Goal: Check status: Check status

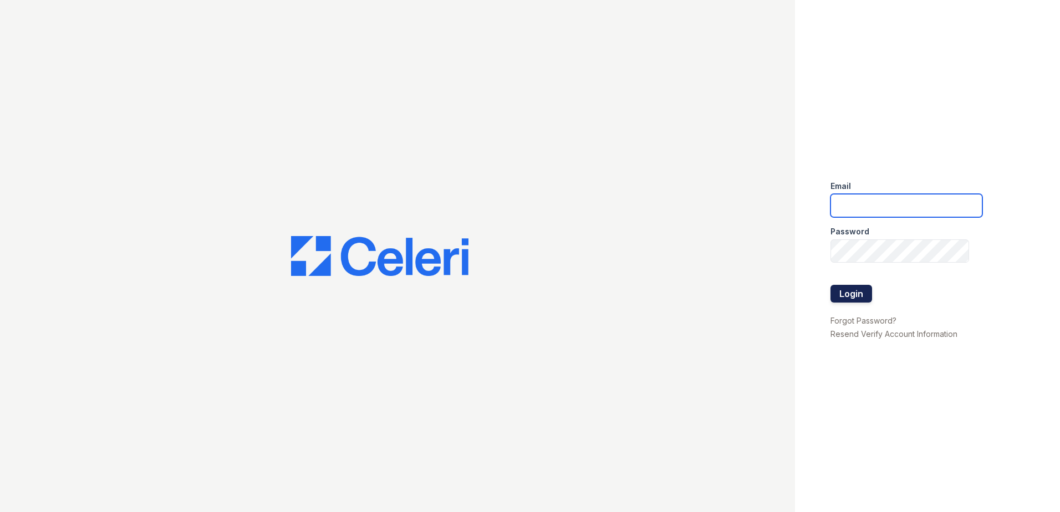
type input "rkramer@trinity-pm.com"
click at [865, 294] on button "Login" at bounding box center [852, 294] width 42 height 18
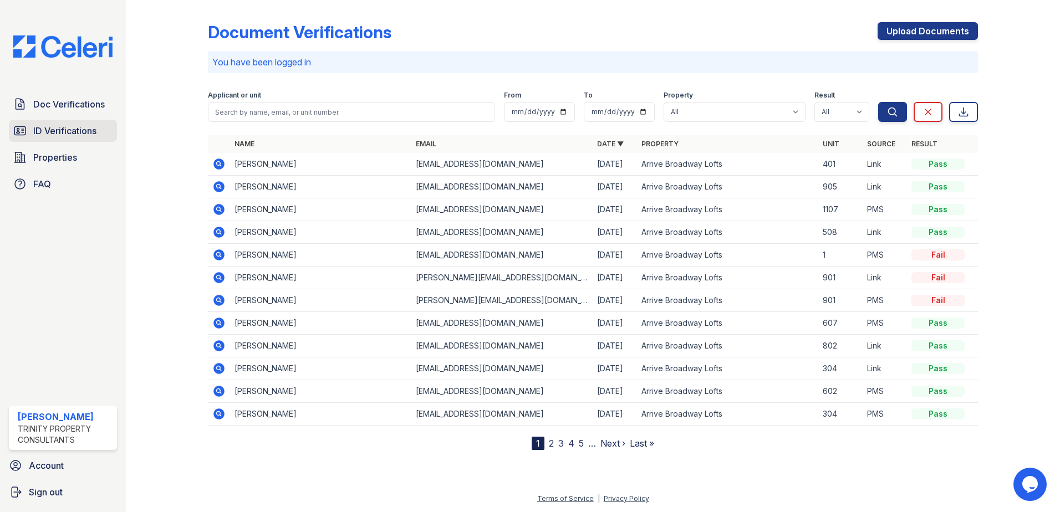
drag, startPoint x: 67, startPoint y: 122, endPoint x: 73, endPoint y: 124, distance: 5.8
click at [67, 122] on link "ID Verifications" at bounding box center [63, 131] width 108 height 22
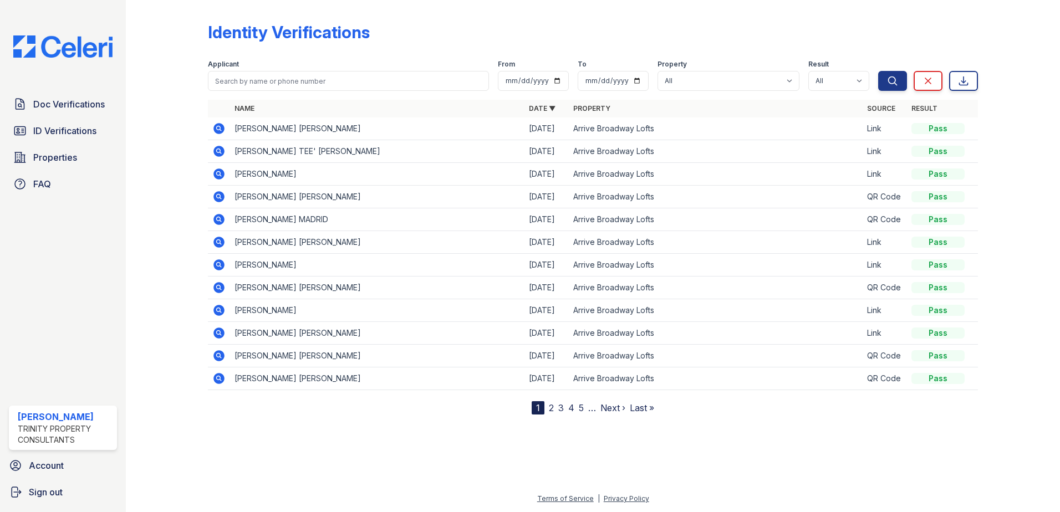
click at [218, 131] on icon at bounding box center [218, 128] width 11 height 11
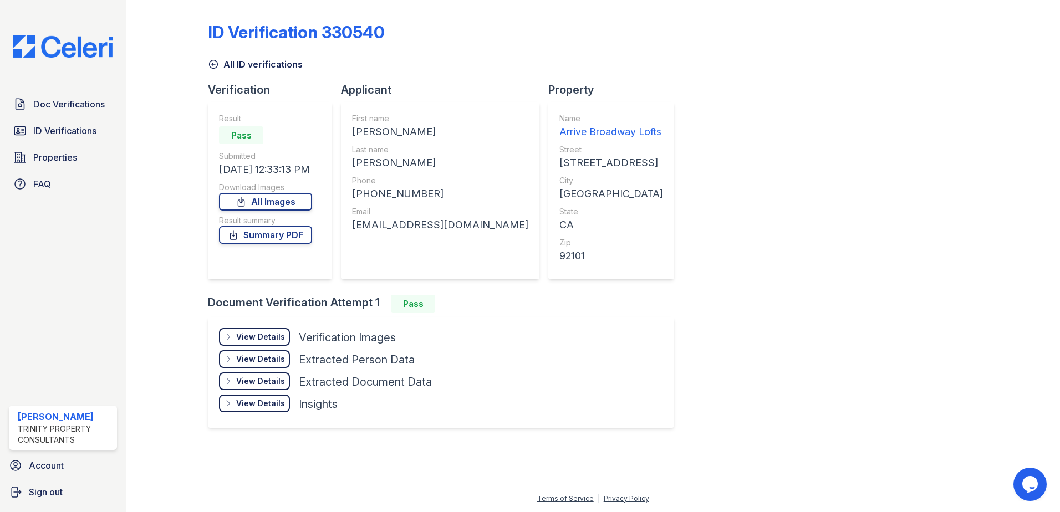
click at [258, 340] on div "View Details" at bounding box center [260, 337] width 49 height 11
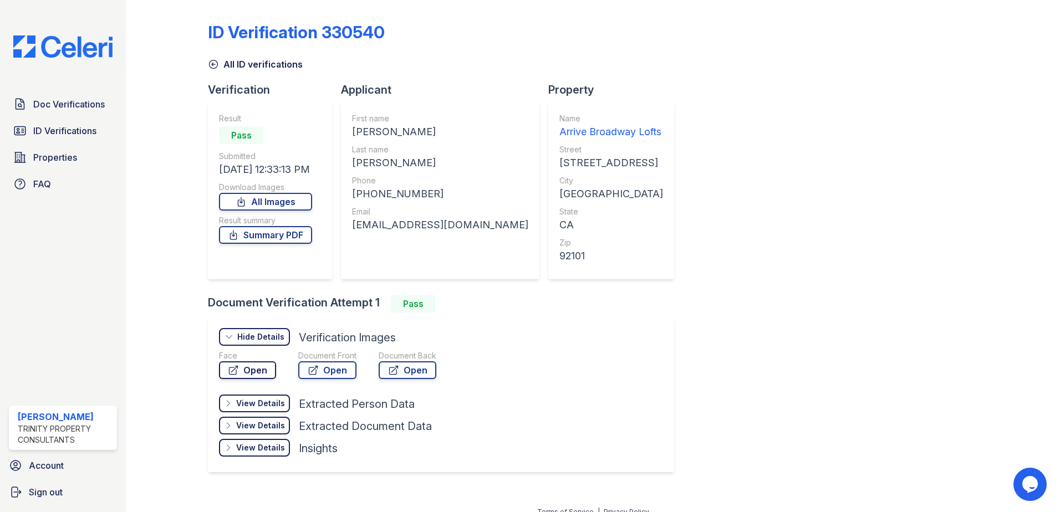
click at [249, 373] on link "Open" at bounding box center [247, 371] width 57 height 18
click at [322, 379] on div "Document Front Open" at bounding box center [327, 366] width 58 height 33
click at [327, 368] on link "Open" at bounding box center [327, 371] width 58 height 18
